Goal: Task Accomplishment & Management: Complete application form

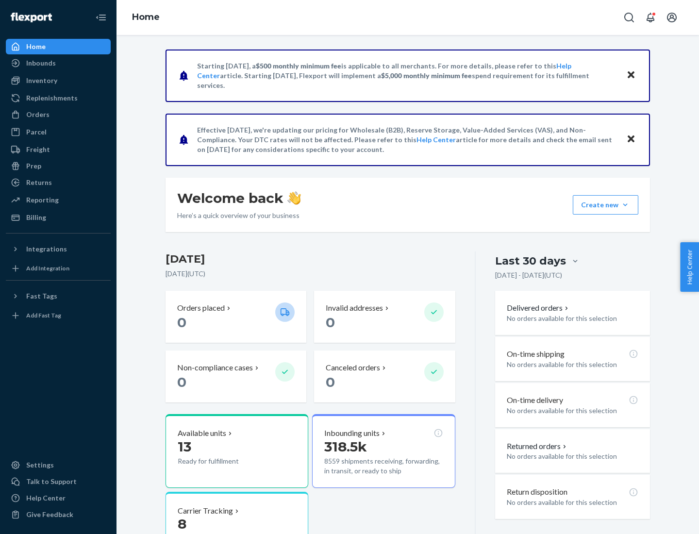
click at [626, 205] on button "Create new Create new inbound Create new order Create new product" at bounding box center [606, 204] width 66 height 19
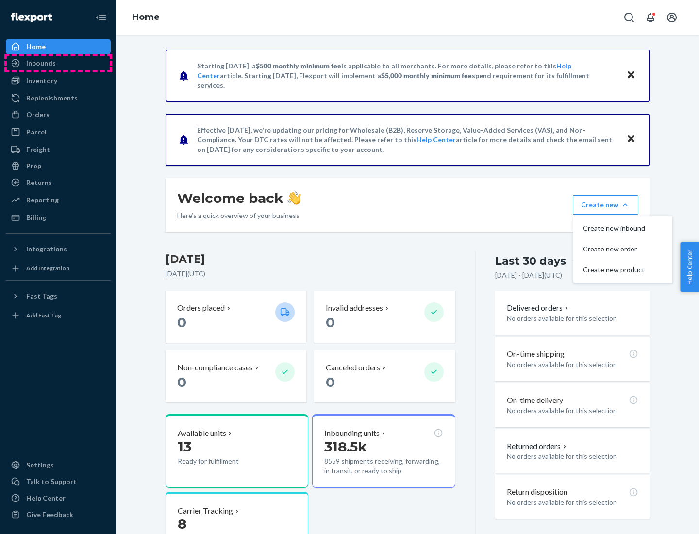
click at [58, 63] on div "Inbounds" at bounding box center [58, 63] width 103 height 14
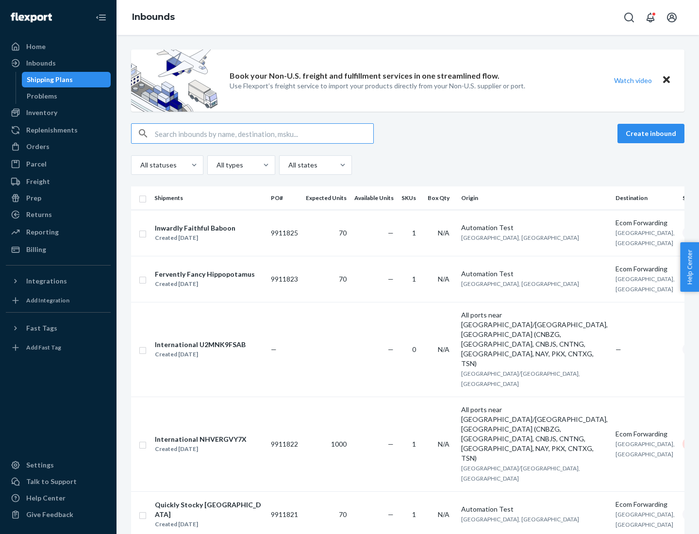
click at [653, 134] on button "Create inbound" at bounding box center [651, 133] width 67 height 19
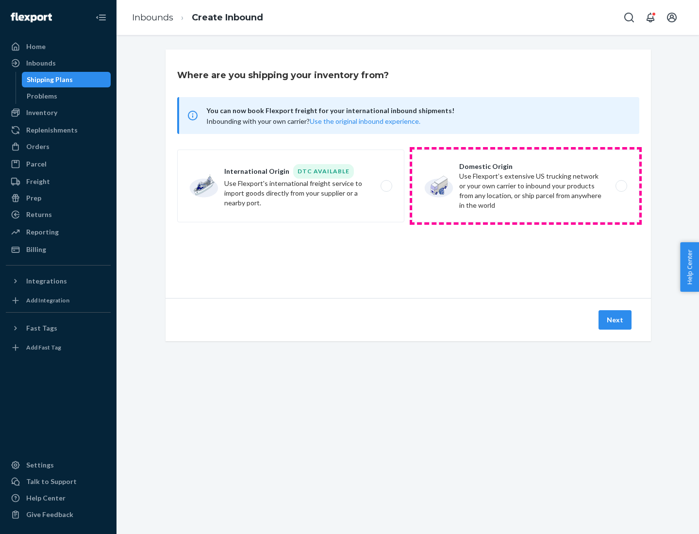
click at [526, 186] on label "Domestic Origin Use Flexport’s extensive US trucking network or your own carrie…" at bounding box center [525, 186] width 227 height 73
click at [621, 186] on input "Domestic Origin Use Flexport’s extensive US trucking network or your own carrie…" at bounding box center [624, 186] width 6 height 6
radio input "true"
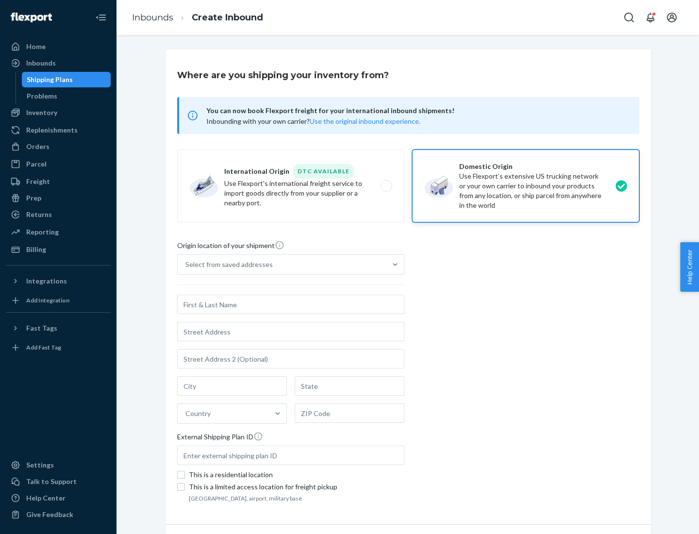
click at [282, 265] on div "Select from saved addresses" at bounding box center [282, 264] width 209 height 19
click at [187, 265] on input "Select from saved addresses" at bounding box center [186, 265] width 1 height 10
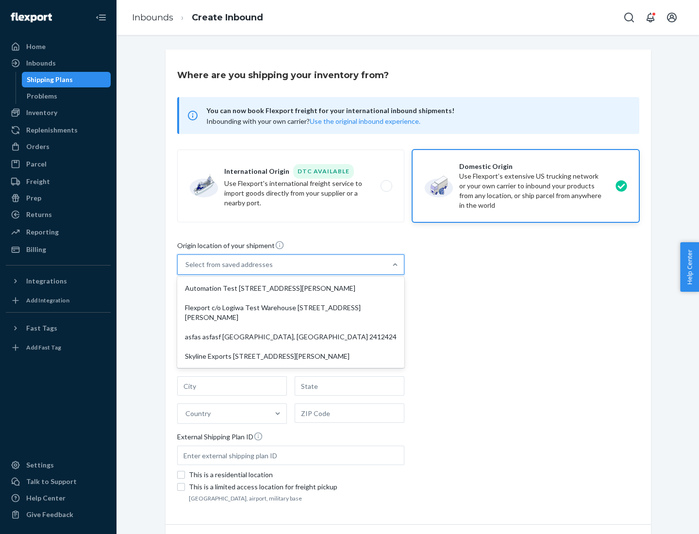
scroll to position [4, 0]
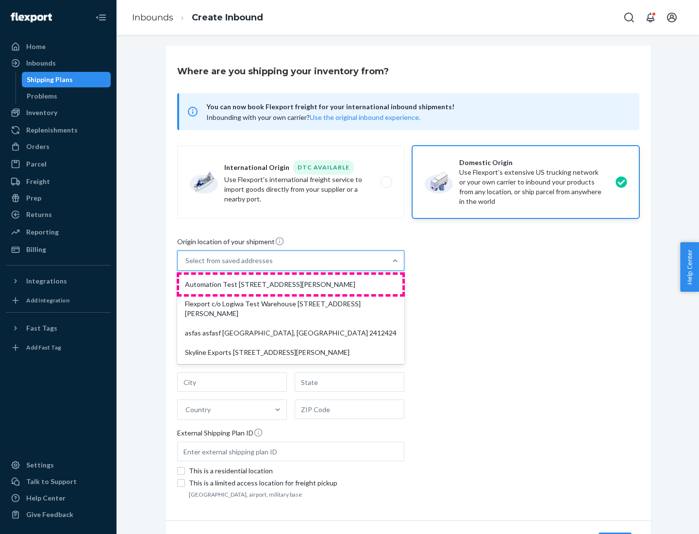
click at [291, 285] on div "Automation Test [STREET_ADDRESS][PERSON_NAME]" at bounding box center [290, 284] width 223 height 19
click at [187, 266] on input "option Automation Test [STREET_ADDRESS][PERSON_NAME] focused, 1 of 4. 4 results…" at bounding box center [186, 261] width 1 height 10
type input "Automation Test"
type input "9th Floor"
type input "[GEOGRAPHIC_DATA]"
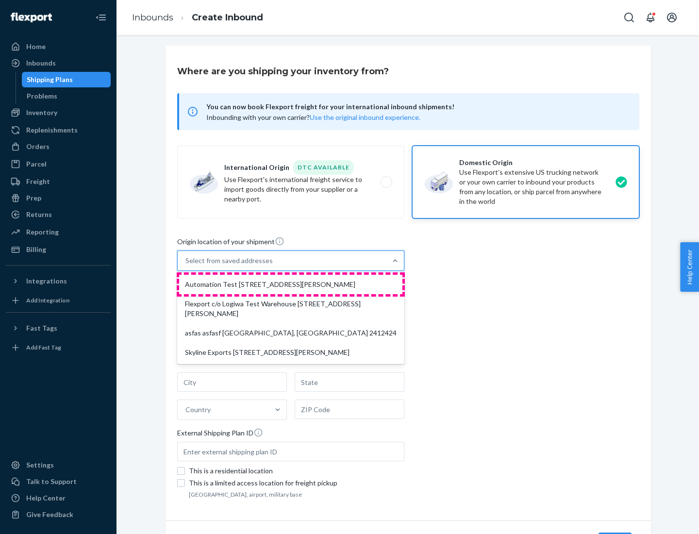
type input "CA"
type input "94104"
type input "[STREET_ADDRESS][PERSON_NAME]"
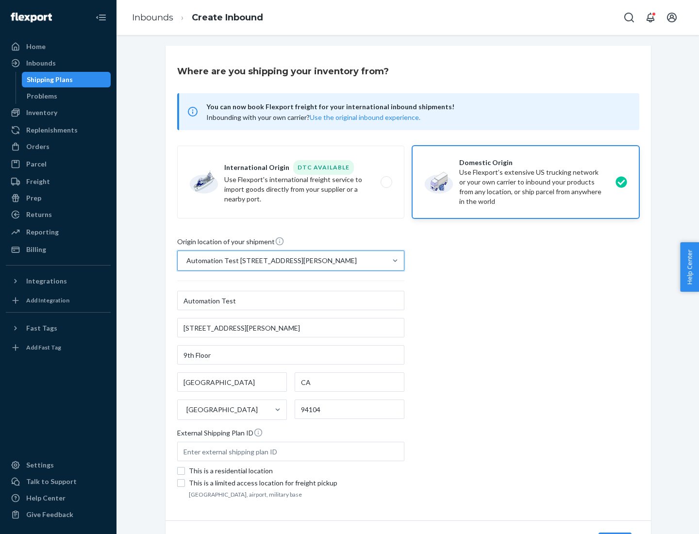
scroll to position [57, 0]
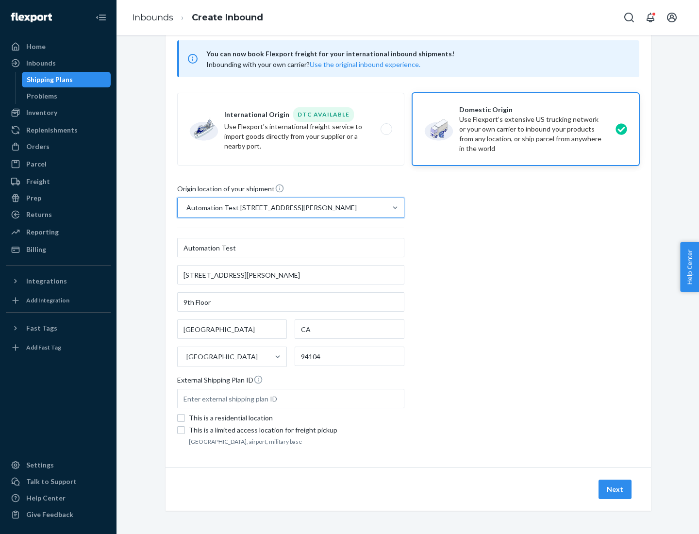
click at [616, 490] on button "Next" at bounding box center [615, 489] width 33 height 19
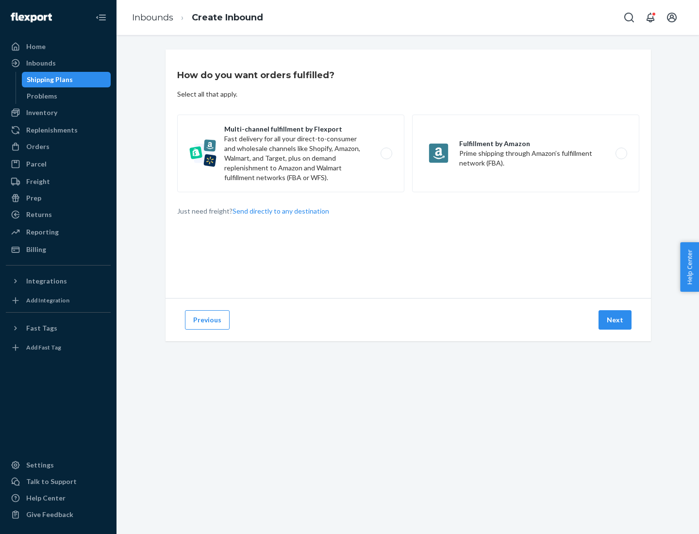
click at [291, 153] on label "Multi-channel fulfillment by Flexport Fast delivery for all your direct-to-cons…" at bounding box center [290, 154] width 227 height 78
click at [386, 153] on input "Multi-channel fulfillment by Flexport Fast delivery for all your direct-to-cons…" at bounding box center [389, 154] width 6 height 6
radio input "true"
click at [616, 320] on button "Next" at bounding box center [615, 319] width 33 height 19
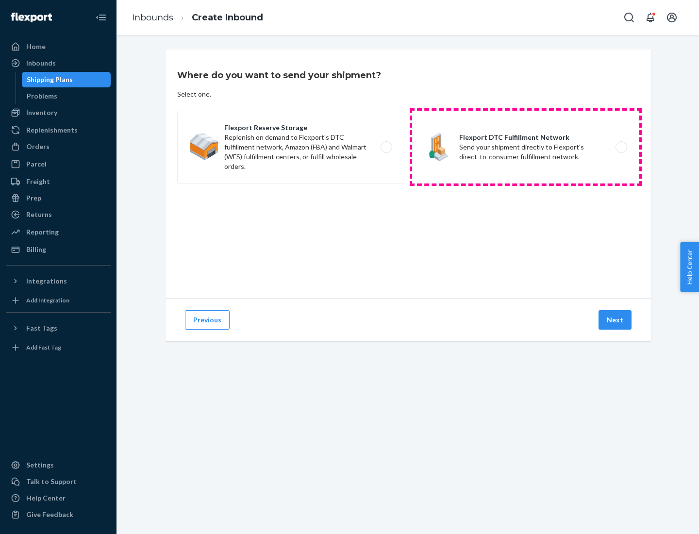
click at [526, 147] on label "Flexport DTC Fulfillment Network Send your shipment directly to Flexport's dire…" at bounding box center [525, 147] width 227 height 73
click at [621, 147] on input "Flexport DTC Fulfillment Network Send your shipment directly to Flexport's dire…" at bounding box center [624, 147] width 6 height 6
radio input "true"
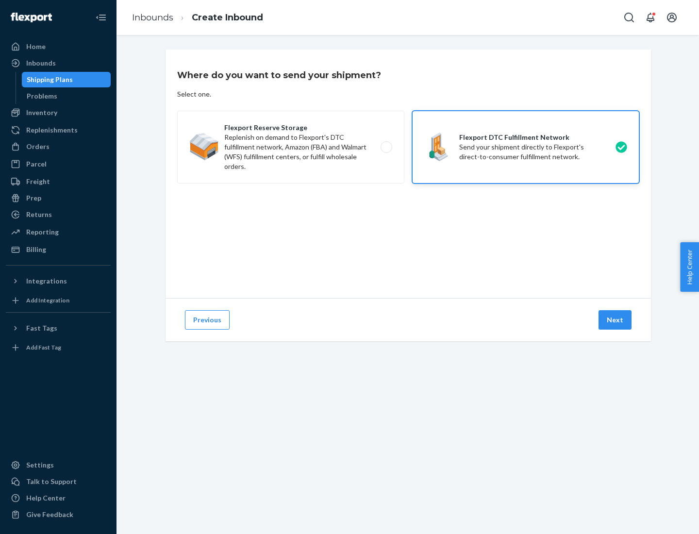
click at [616, 320] on button "Next" at bounding box center [615, 319] width 33 height 19
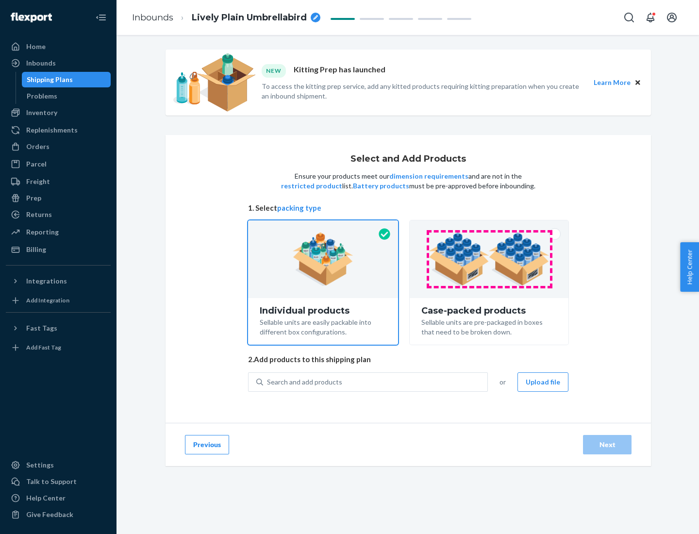
click at [490, 259] on img at bounding box center [489, 259] width 121 height 53
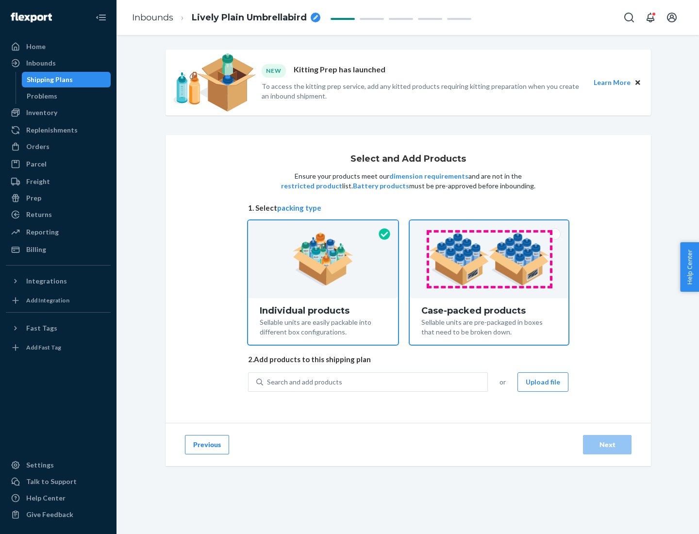
click at [490, 227] on input "Case-packed products Sellable units are pre-packaged in boxes that need to be b…" at bounding box center [489, 224] width 6 height 6
radio input "true"
radio input "false"
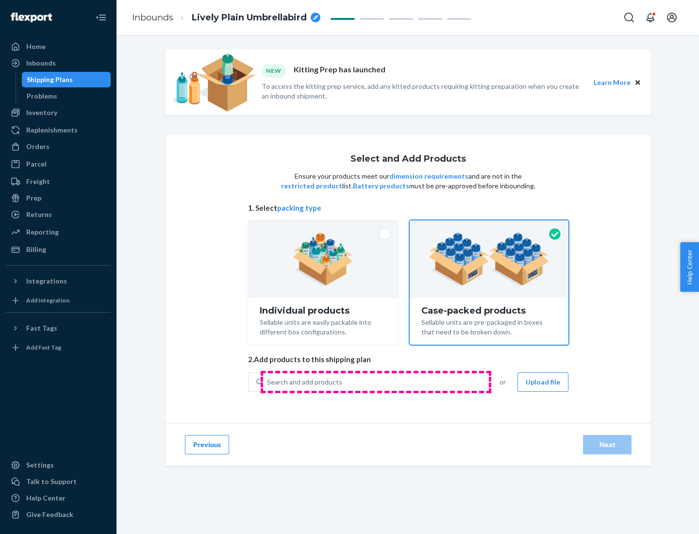
click at [376, 382] on div "Search and add products" at bounding box center [375, 382] width 224 height 17
click at [268, 382] on input "Search and add products" at bounding box center [267, 382] width 1 height 10
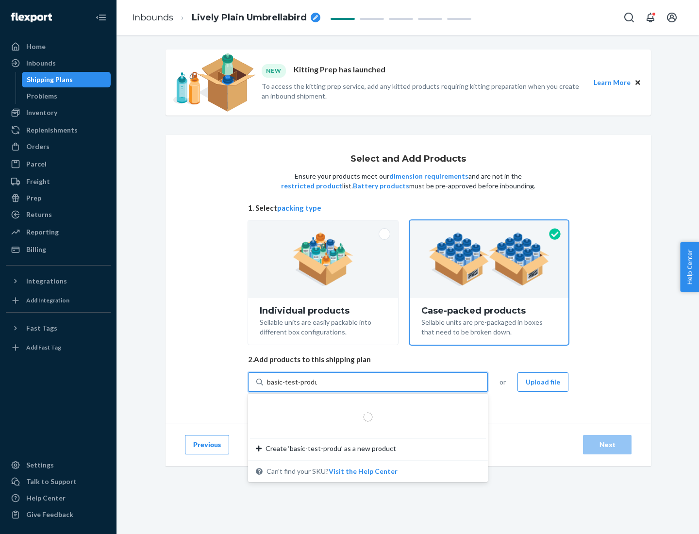
type input "basic-test-product-1"
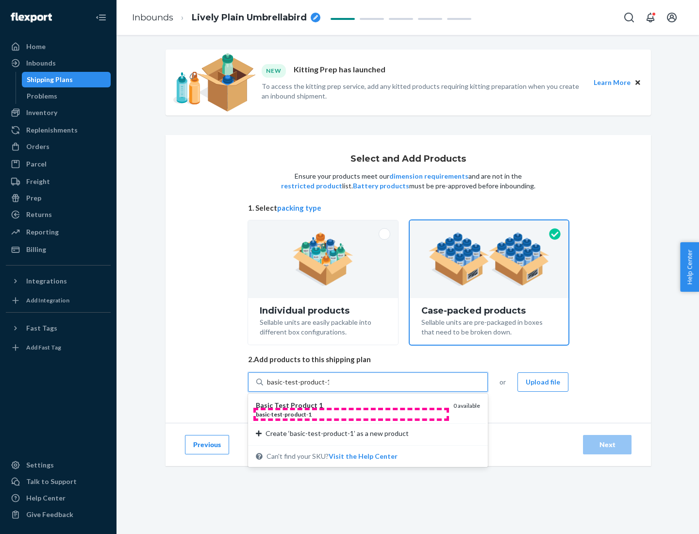
click at [351, 414] on div "basic - test - product - 1" at bounding box center [351, 414] width 190 height 8
click at [329, 387] on input "basic-test-product-1" at bounding box center [298, 382] width 62 height 10
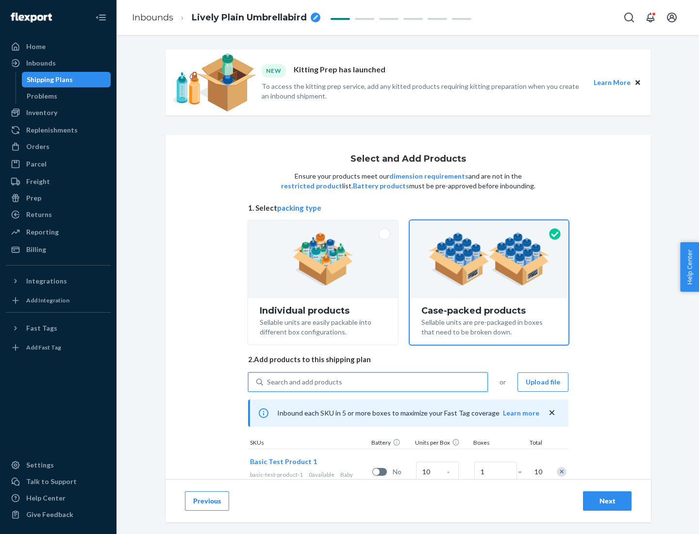
scroll to position [35, 0]
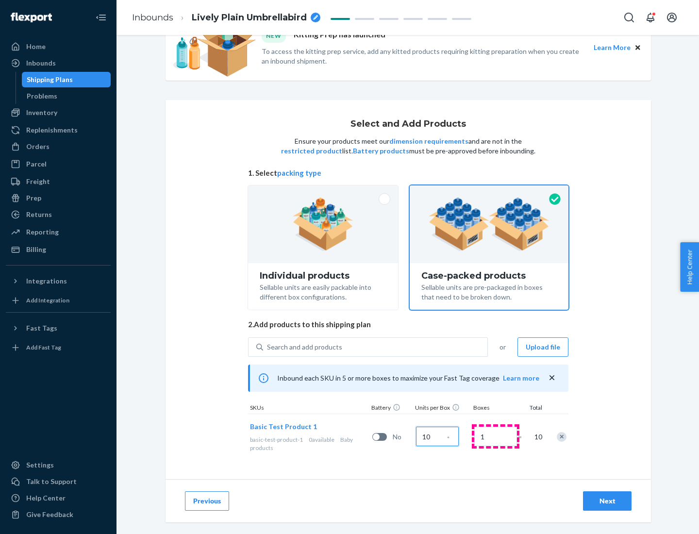
type input "10"
type input "7"
click at [608, 501] on div "Next" at bounding box center [608, 501] width 32 height 10
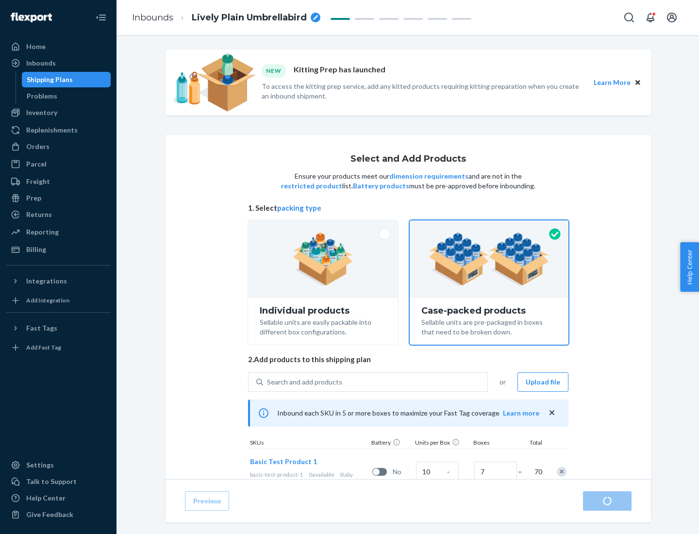
radio input "true"
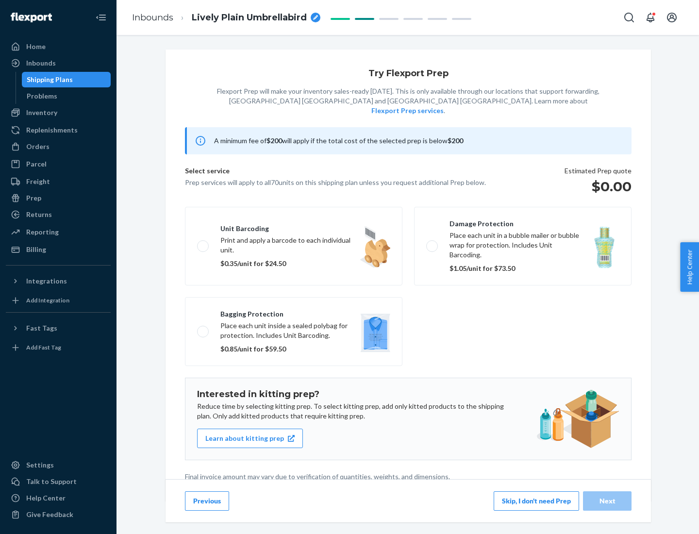
scroll to position [2, 0]
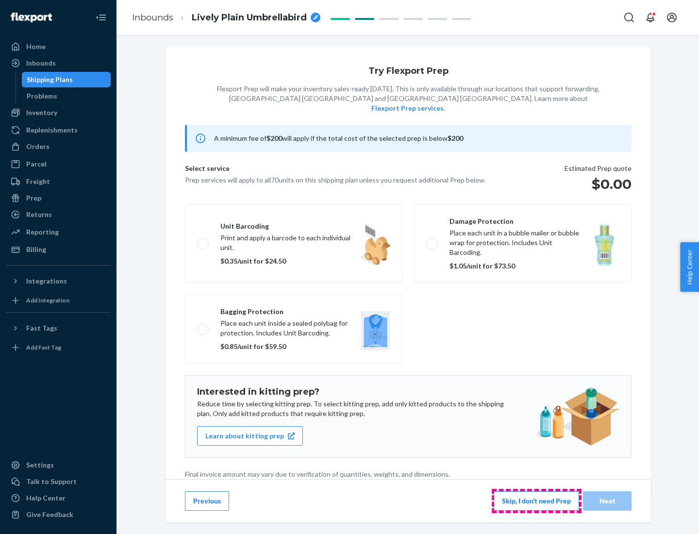
click at [537, 501] on button "Skip, I don't need Prep" at bounding box center [536, 501] width 85 height 19
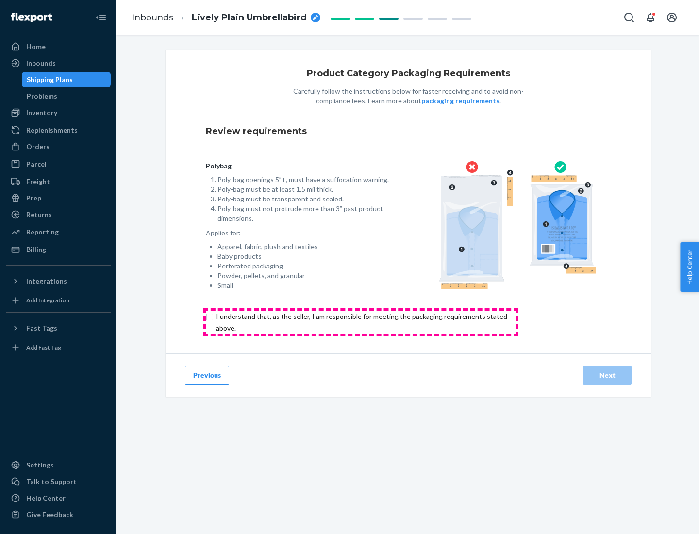
click at [361, 322] on input "checkbox" at bounding box center [367, 322] width 323 height 23
checkbox input "true"
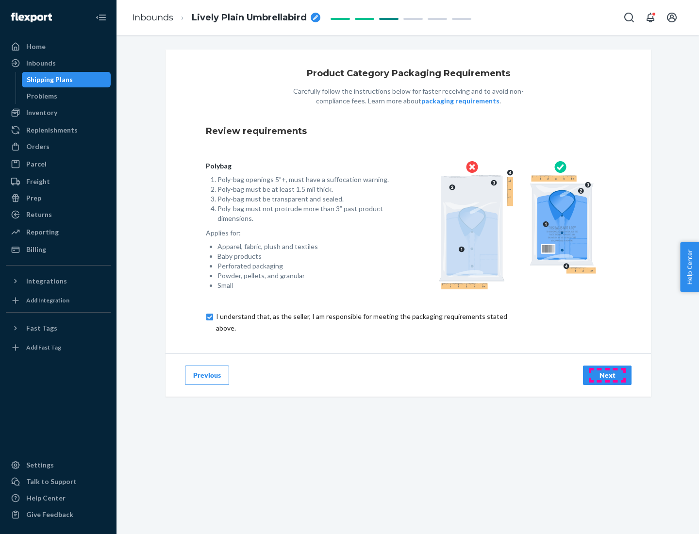
click at [608, 375] on div "Next" at bounding box center [608, 376] width 32 height 10
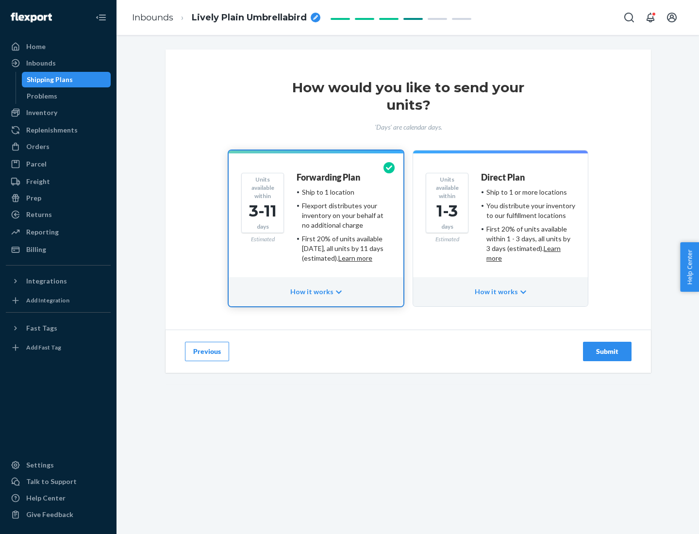
click at [501, 221] on ul "Ship to 1 or more locations You distribute your inventory to our fulfillment lo…" at bounding box center [528, 225] width 94 height 76
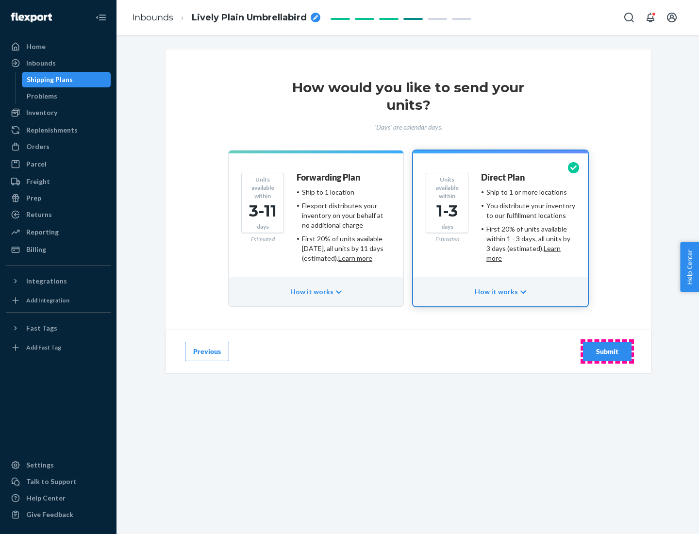
click at [608, 352] on div "Submit" at bounding box center [608, 352] width 32 height 10
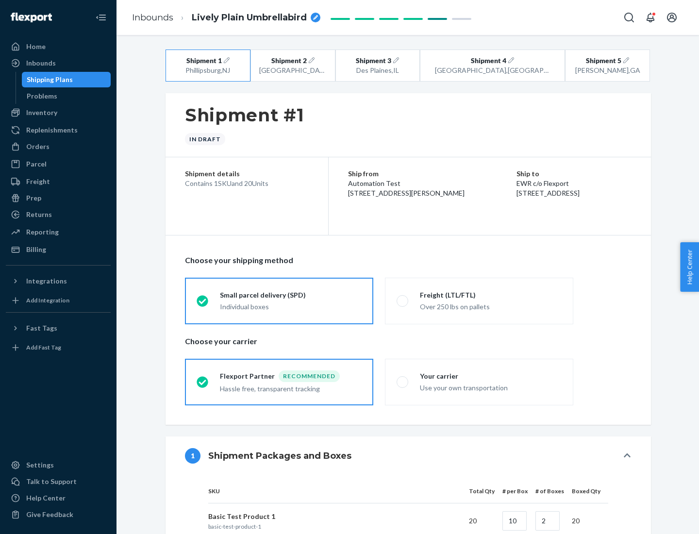
radio input "true"
radio input "false"
radio input "true"
radio input "false"
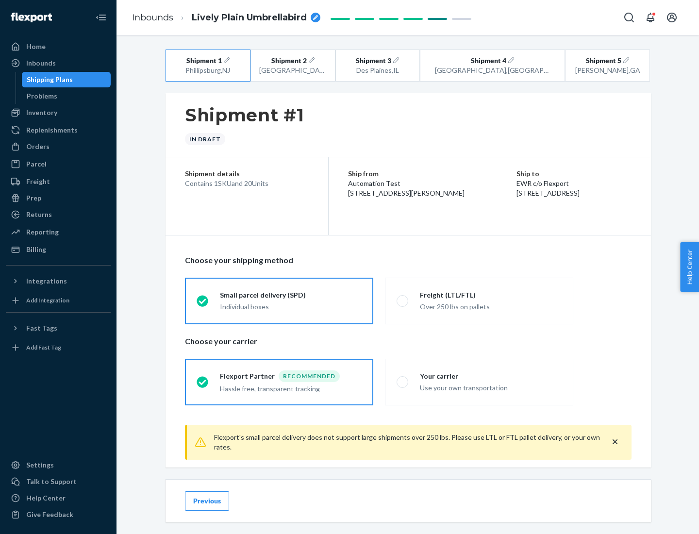
scroll to position [11, 0]
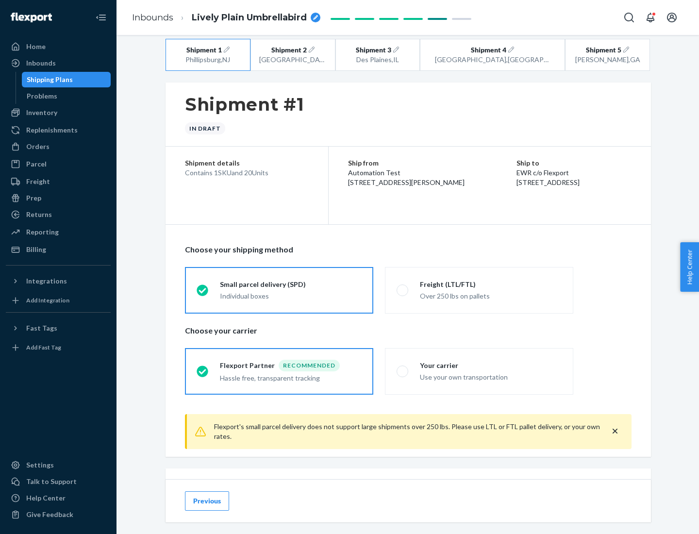
click at [491, 284] on div "Freight (LTL/FTL)" at bounding box center [491, 285] width 142 height 10
click at [403, 287] on input "Freight (LTL/FTL) Over 250 lbs on pallets" at bounding box center [400, 290] width 6 height 6
radio input "true"
radio input "false"
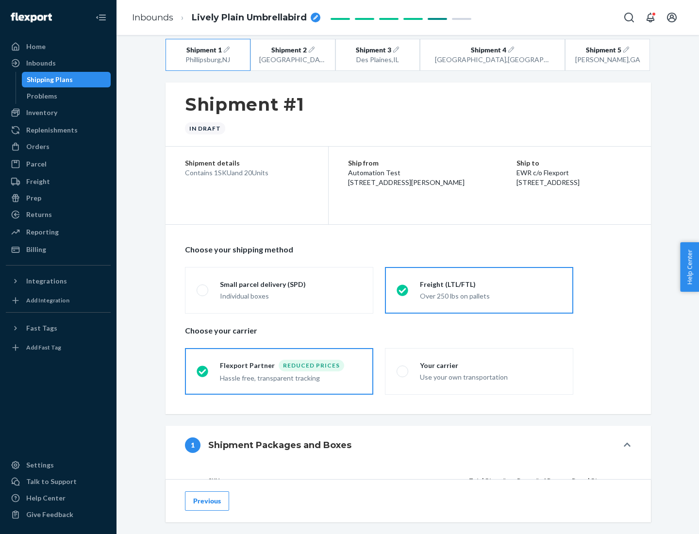
scroll to position [92, 0]
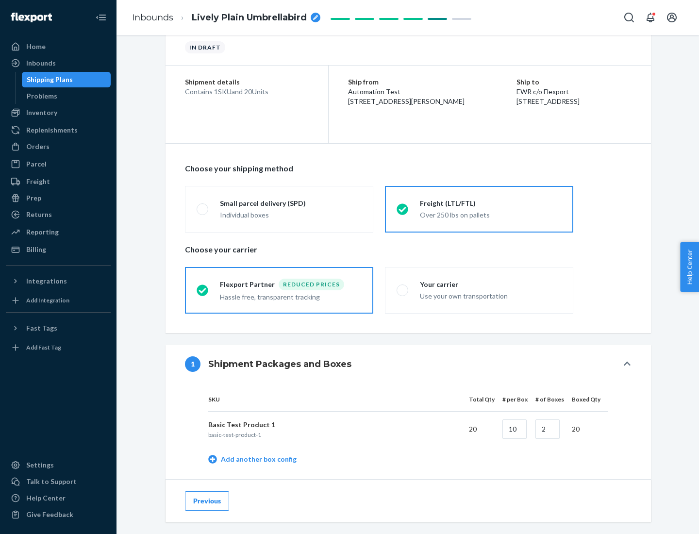
click at [491, 284] on div "Your carrier" at bounding box center [491, 285] width 142 height 10
click at [403, 287] on input "Your carrier Use your own transportation" at bounding box center [400, 290] width 6 height 6
radio input "true"
radio input "false"
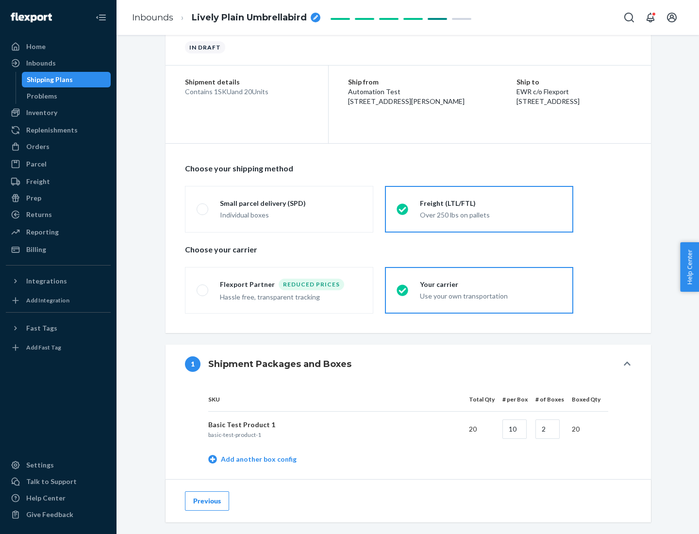
scroll to position [307, 0]
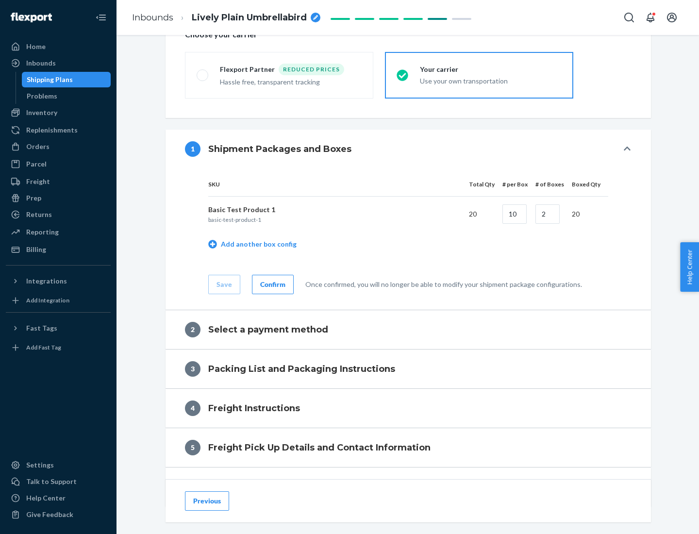
click at [272, 284] on div "Confirm" at bounding box center [272, 285] width 25 height 10
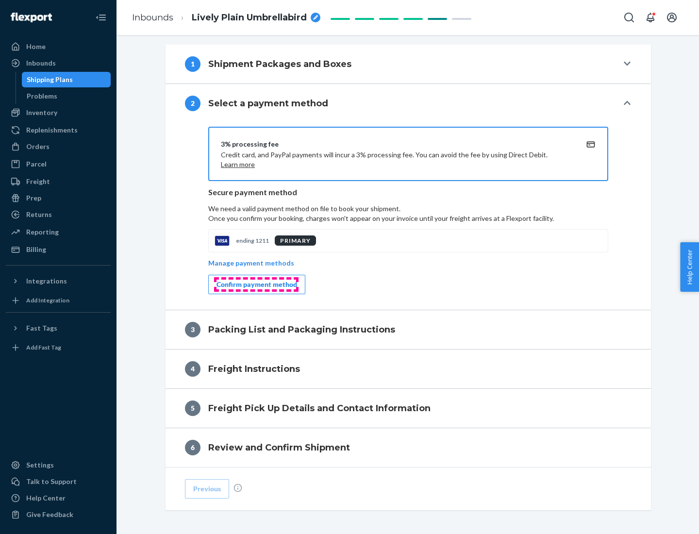
click at [256, 285] on div "Confirm payment method" at bounding box center [257, 285] width 81 height 10
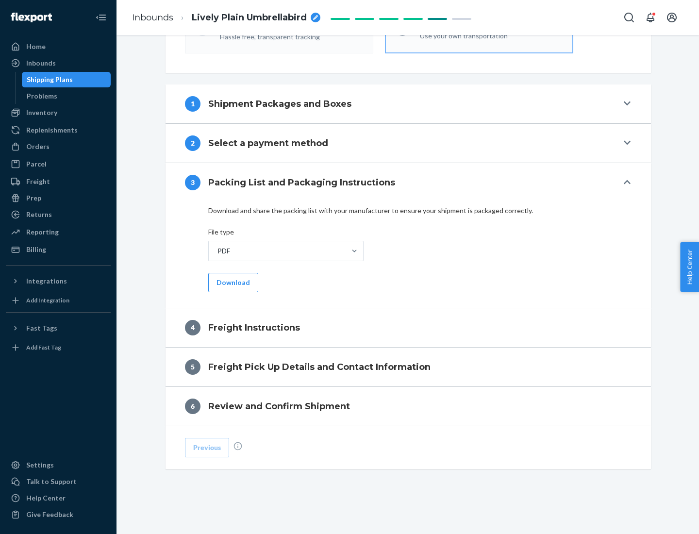
scroll to position [350, 0]
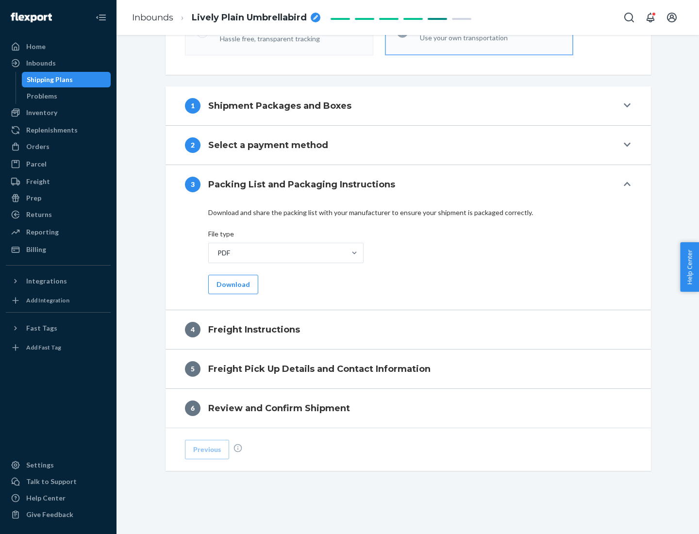
click at [232, 284] on button "Download" at bounding box center [233, 284] width 50 height 19
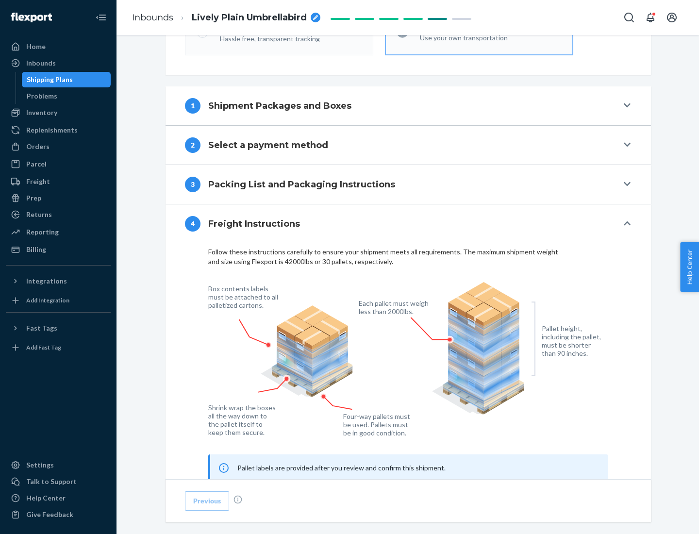
scroll to position [587, 0]
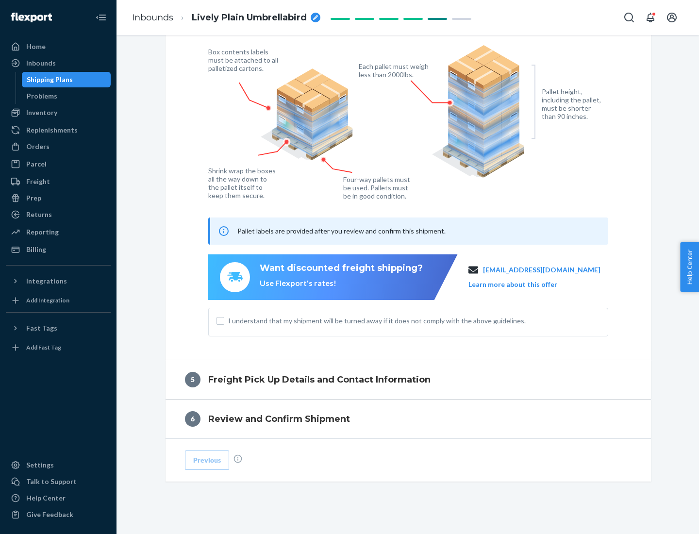
click at [525, 284] on button "Learn more about this offer" at bounding box center [513, 285] width 89 height 10
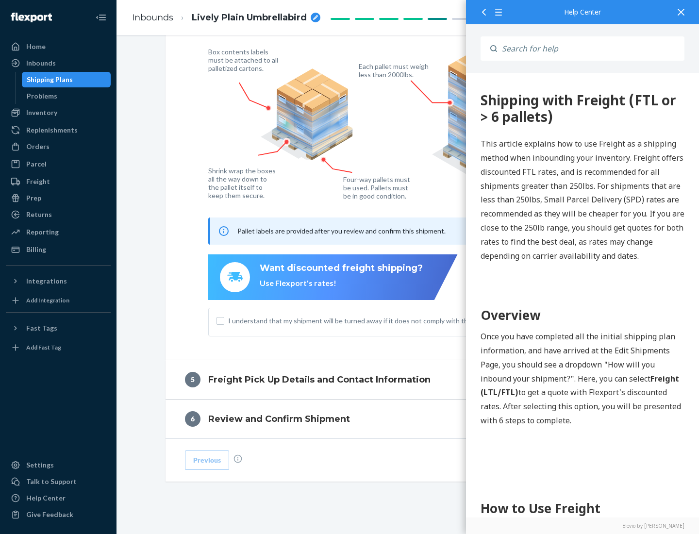
scroll to position [0, 0]
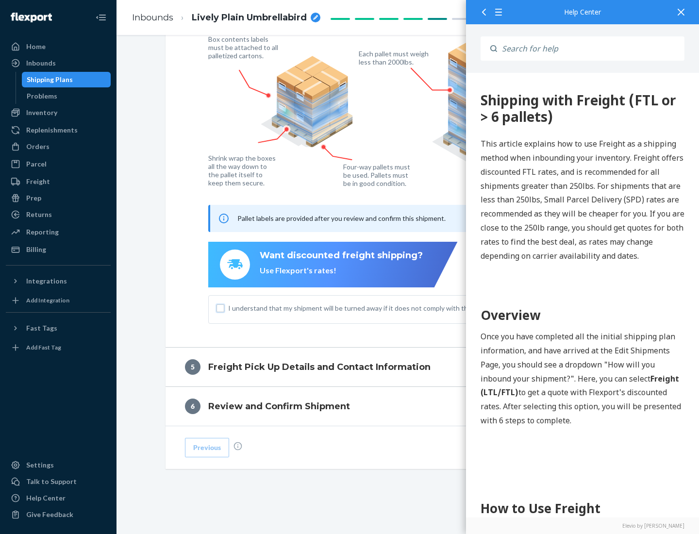
click at [221, 308] on input "I understand that my shipment will be turned away if it does not comply with th…" at bounding box center [221, 309] width 8 height 8
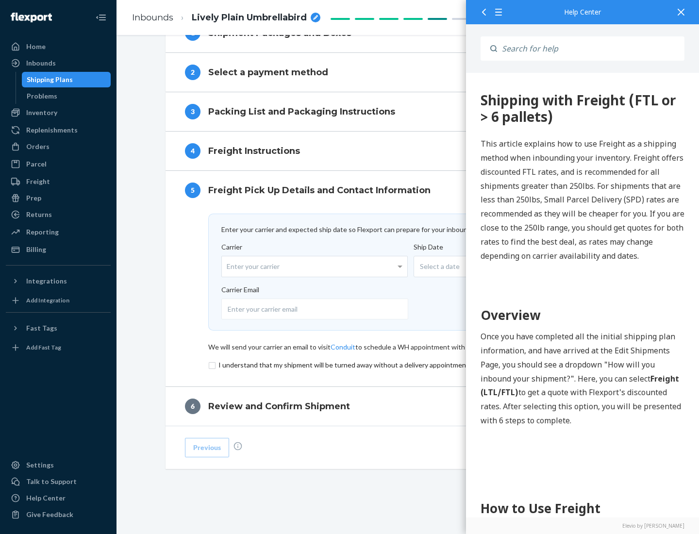
scroll to position [423, 0]
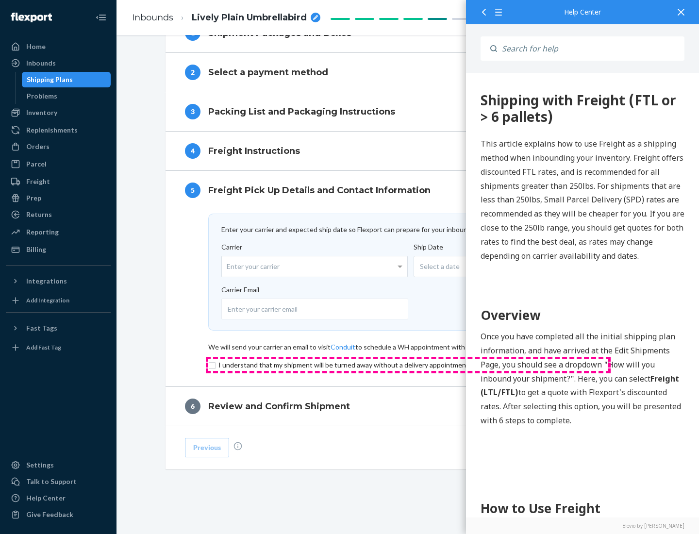
click at [408, 365] on input "checkbox" at bounding box center [408, 365] width 400 height 12
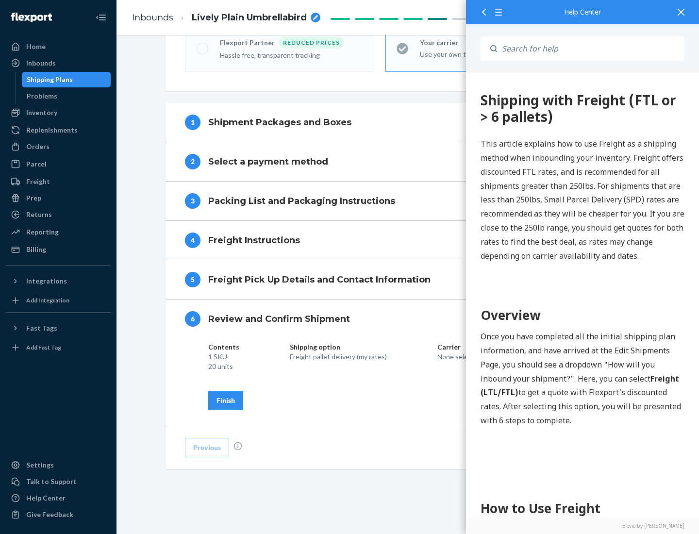
scroll to position [334, 0]
click at [226, 400] on div "Finish" at bounding box center [226, 401] width 18 height 10
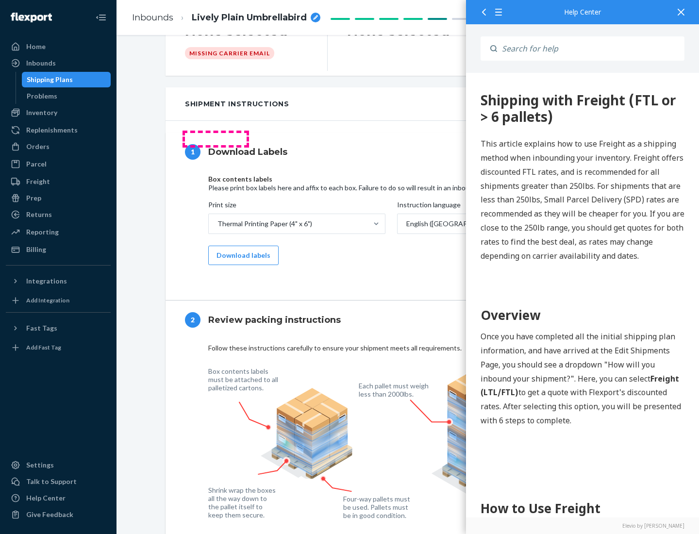
scroll to position [0, 0]
